Goal: Find specific page/section: Find specific page/section

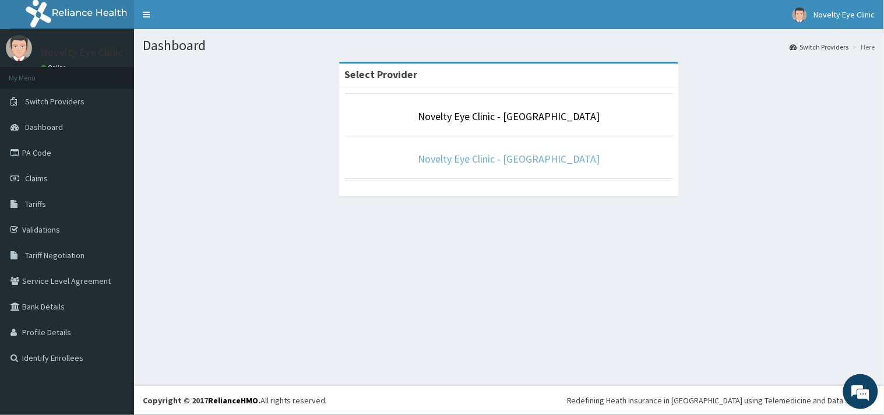
click at [542, 156] on link "Novelty Eye Clinic - [GEOGRAPHIC_DATA]" at bounding box center [509, 158] width 182 height 13
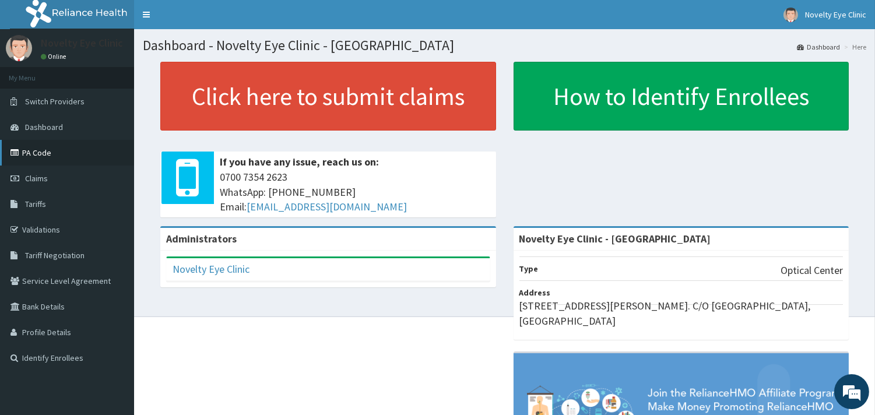
click at [45, 144] on link "PA Code" at bounding box center [67, 153] width 134 height 26
